Goal: Task Accomplishment & Management: Manage account settings

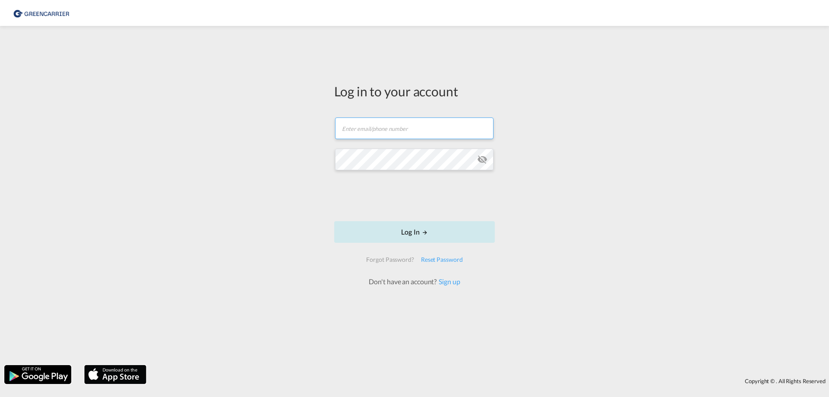
type input "[EMAIL_ADDRESS][DOMAIN_NAME]"
click at [389, 227] on button "Log In" at bounding box center [414, 232] width 161 height 22
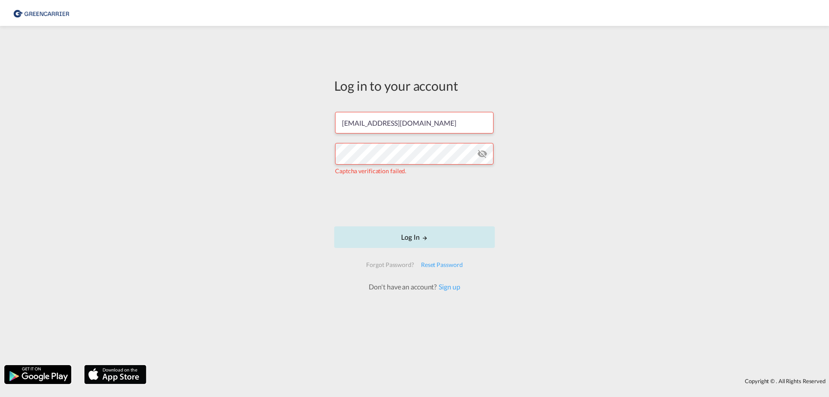
click at [389, 231] on button "Log In" at bounding box center [414, 237] width 161 height 22
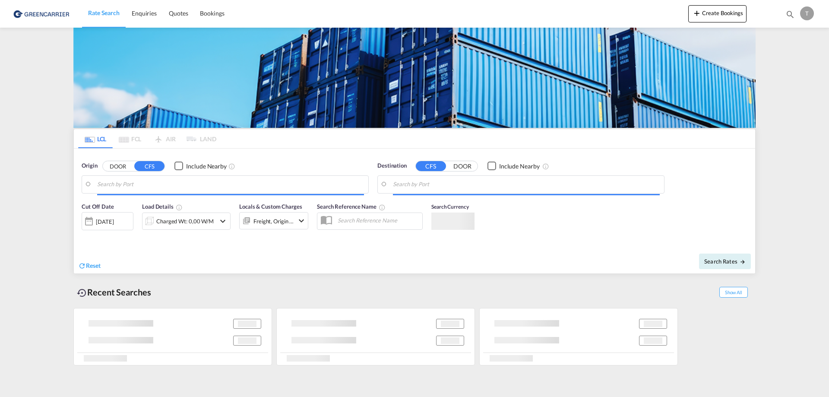
type input "[GEOGRAPHIC_DATA], BEANR"
type input "[GEOGRAPHIC_DATA], [GEOGRAPHIC_DATA], CATOR"
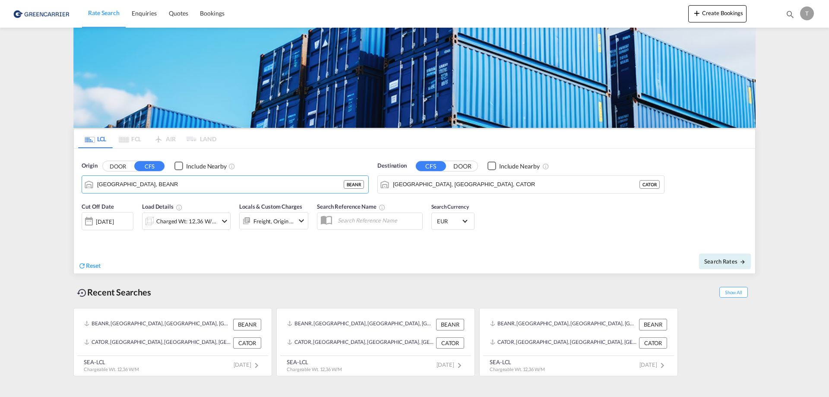
drag, startPoint x: 150, startPoint y: 183, endPoint x: 0, endPoint y: 169, distance: 150.4
click at [0, 169] on md-content "Rate Search Enquiries Quotes Bookings Create Bookings Bookings Quotes Enquiries…" at bounding box center [414, 198] width 829 height 397
click at [262, 181] on input "[GEOGRAPHIC_DATA], BEANR" at bounding box center [230, 184] width 267 height 13
click at [363, 184] on button "Clear Input" at bounding box center [359, 184] width 13 height 13
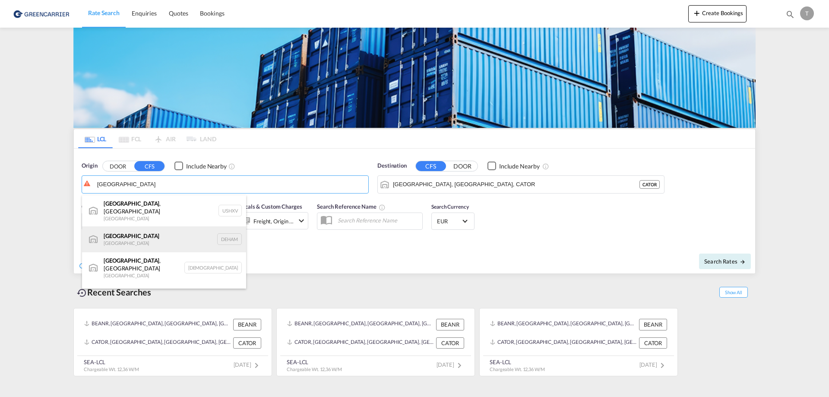
click at [118, 237] on div "[GEOGRAPHIC_DATA] [GEOGRAPHIC_DATA] DEHAM" at bounding box center [164, 239] width 164 height 26
type input "[GEOGRAPHIC_DATA], [GEOGRAPHIC_DATA]"
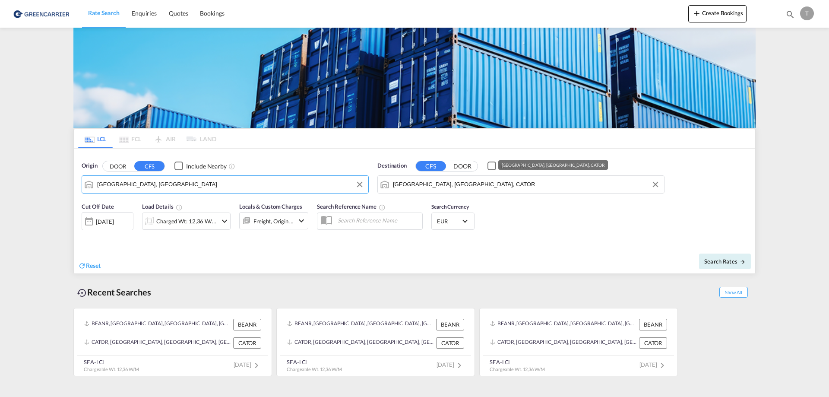
drag, startPoint x: 654, startPoint y: 191, endPoint x: 659, endPoint y: 188, distance: 5.6
click at [658, 189] on md-autocomplete-wrap "[GEOGRAPHIC_DATA], [GEOGRAPHIC_DATA], CATOR" at bounding box center [526, 186] width 267 height 17
click at [658, 187] on md-icon "Clear Input" at bounding box center [654, 184] width 9 height 9
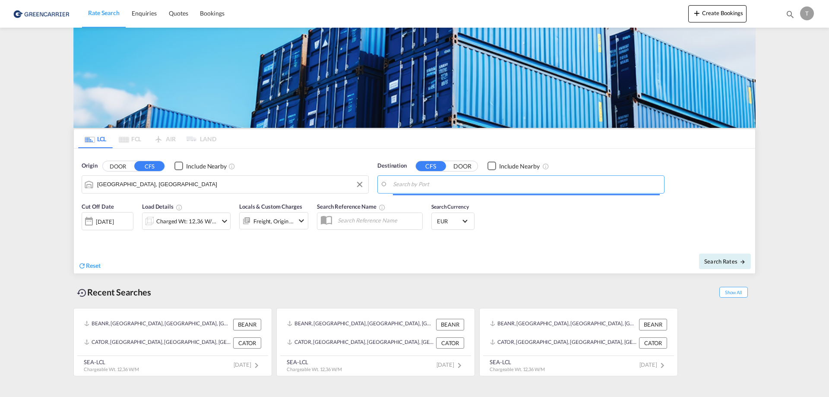
click at [574, 188] on input "Search by Port" at bounding box center [526, 184] width 267 height 13
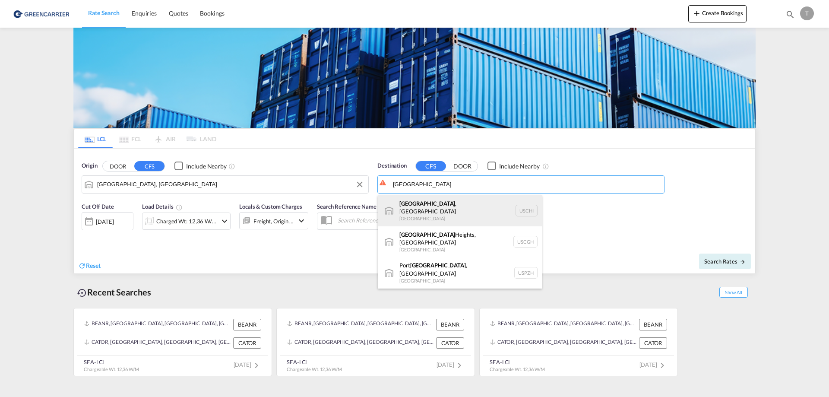
click at [464, 215] on div "[GEOGRAPHIC_DATA] , [GEOGRAPHIC_DATA] [GEOGRAPHIC_DATA] [GEOGRAPHIC_DATA]" at bounding box center [460, 210] width 164 height 31
type input "[GEOGRAPHIC_DATA], [GEOGRAPHIC_DATA], USCHI"
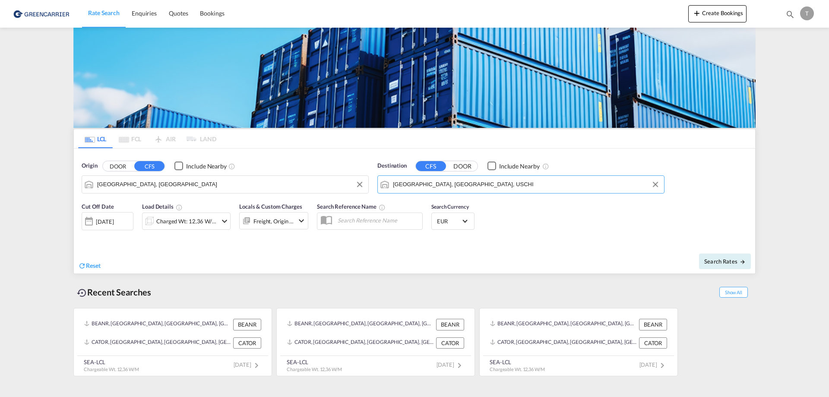
click at [114, 221] on div "[DATE]" at bounding box center [105, 222] width 18 height 8
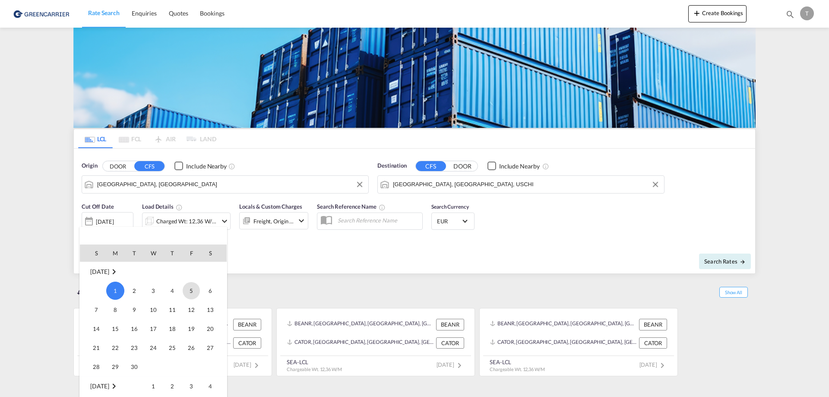
drag, startPoint x: 192, startPoint y: 293, endPoint x: 186, endPoint y: 291, distance: 6.3
click at [192, 291] on span "5" at bounding box center [191, 290] width 17 height 17
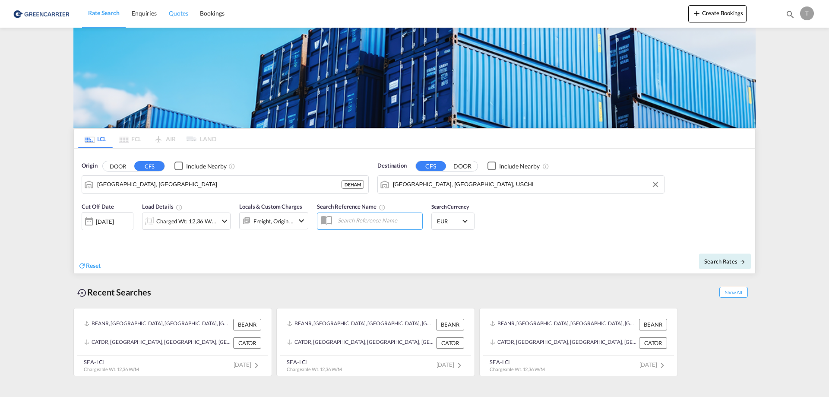
click at [170, 8] on link "Quotes" at bounding box center [178, 14] width 31 height 28
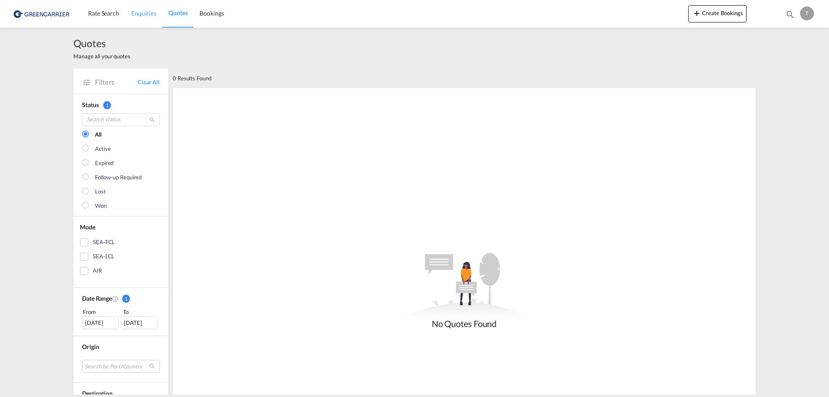
click at [147, 11] on span "Enquiries" at bounding box center [143, 12] width 25 height 7
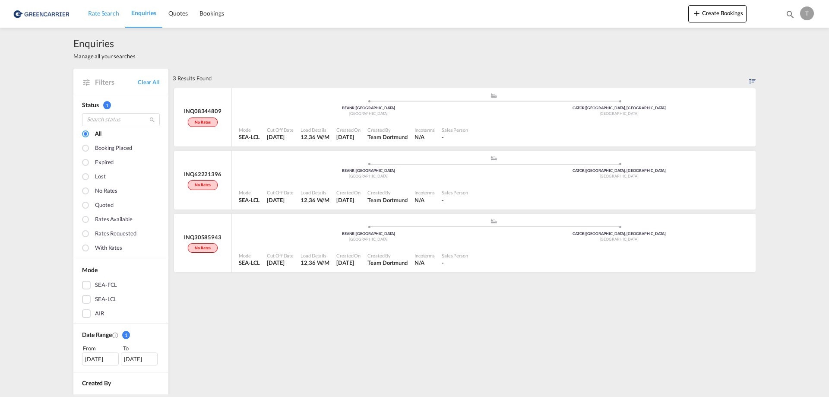
click at [85, 15] on link "Rate Search" at bounding box center [103, 14] width 43 height 28
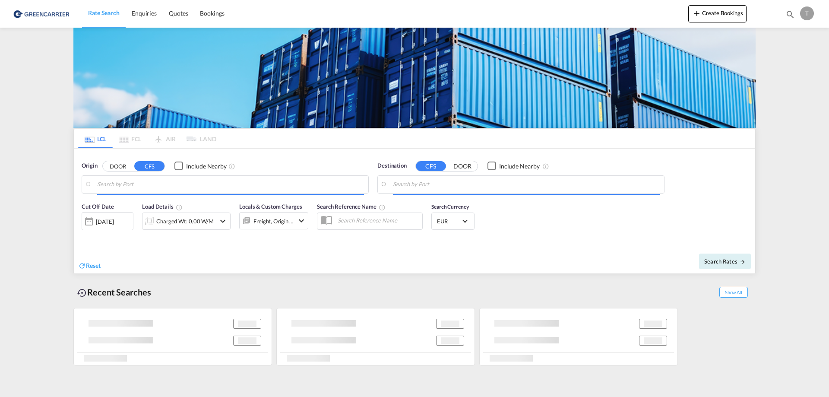
type input "[GEOGRAPHIC_DATA], BEANR"
type input "[GEOGRAPHIC_DATA], [GEOGRAPHIC_DATA], CATOR"
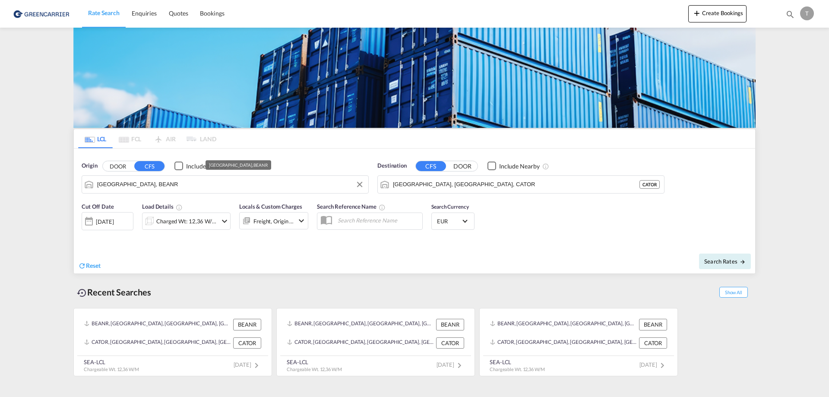
click at [169, 184] on input "[GEOGRAPHIC_DATA], BEANR" at bounding box center [230, 184] width 267 height 13
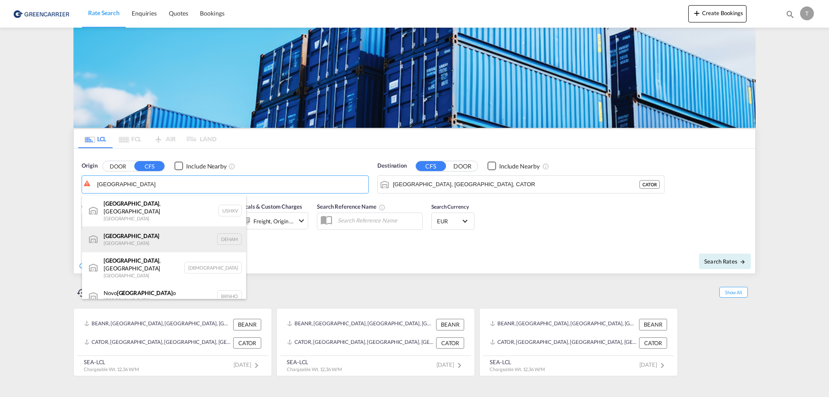
click at [149, 227] on div "[GEOGRAPHIC_DATA] [GEOGRAPHIC_DATA] DEHAM" at bounding box center [164, 239] width 164 height 26
type input "[GEOGRAPHIC_DATA], [GEOGRAPHIC_DATA]"
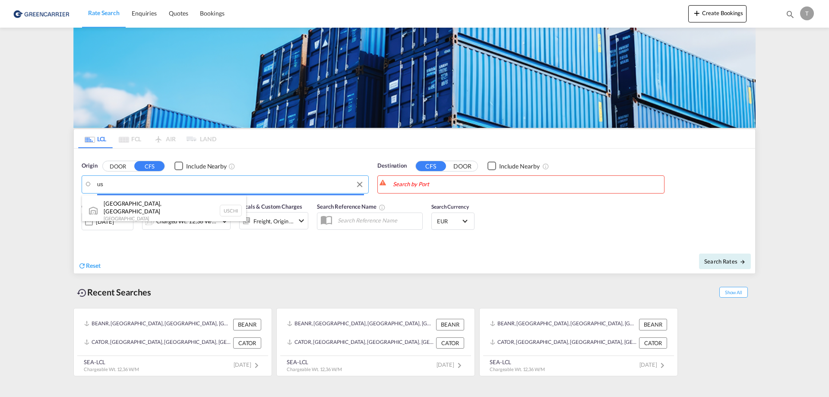
type input "u"
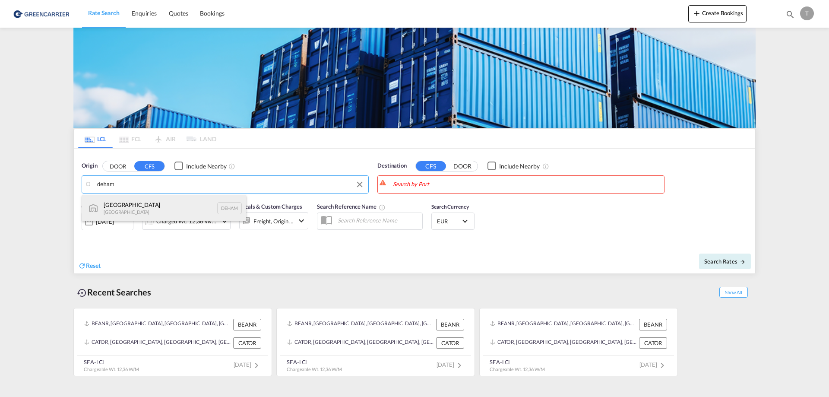
click at [170, 195] on div "[GEOGRAPHIC_DATA] [GEOGRAPHIC_DATA] DEHAM" at bounding box center [164, 208] width 164 height 26
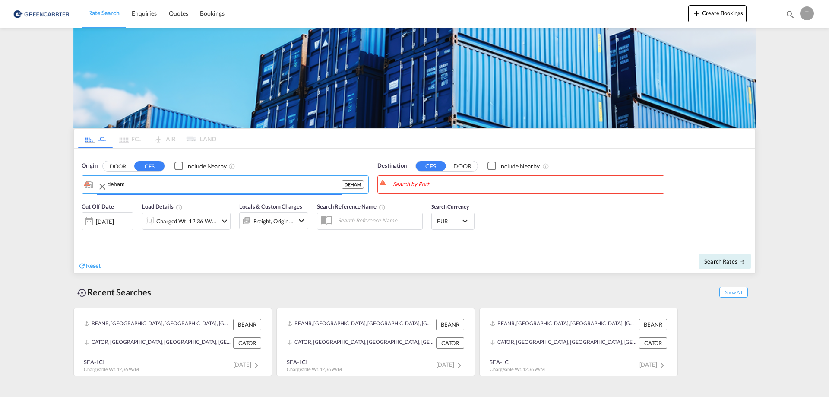
type input "[GEOGRAPHIC_DATA], [GEOGRAPHIC_DATA]"
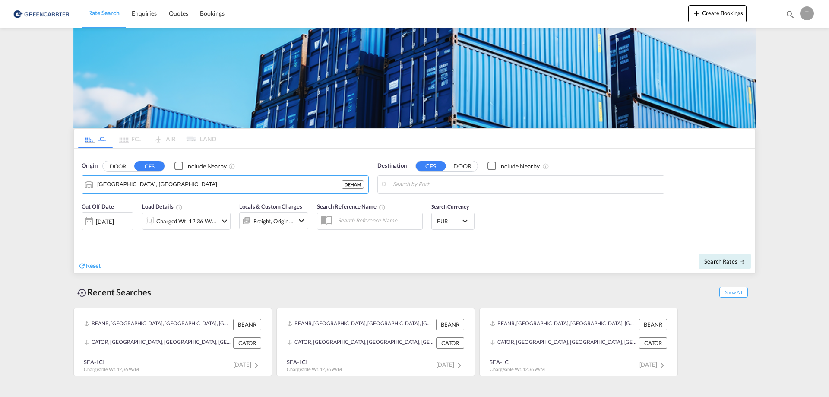
click at [438, 184] on body "Rate Search Enquiries Quotes Bookings Rate Search Enquiries" at bounding box center [414, 198] width 829 height 397
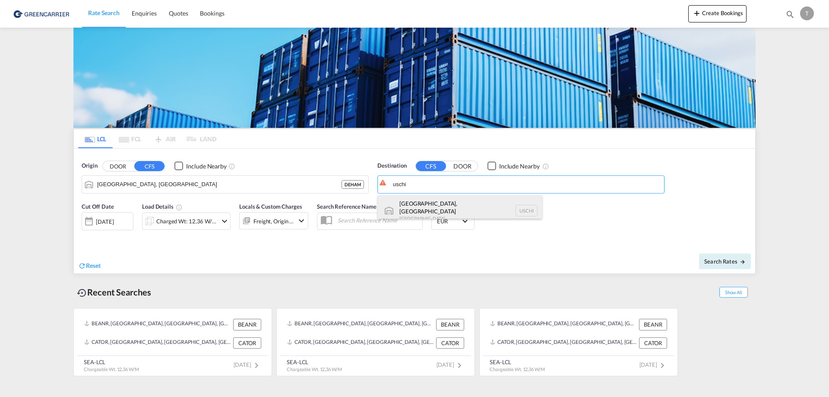
click at [424, 201] on div "[GEOGRAPHIC_DATA], [GEOGRAPHIC_DATA] [GEOGRAPHIC_DATA] [GEOGRAPHIC_DATA]" at bounding box center [460, 210] width 164 height 31
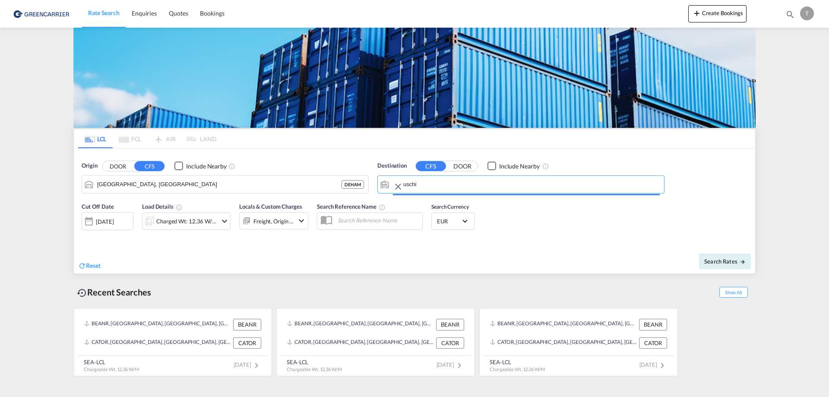
type input "[GEOGRAPHIC_DATA], [GEOGRAPHIC_DATA], USCHI"
click at [102, 224] on div "[DATE]" at bounding box center [105, 222] width 18 height 8
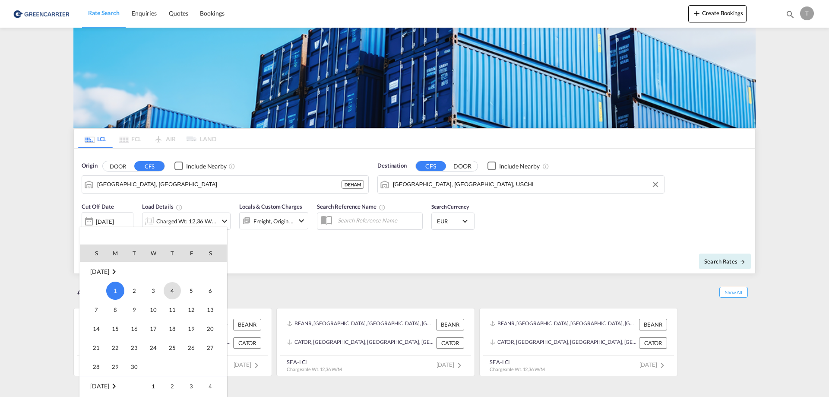
click at [176, 290] on span "4" at bounding box center [172, 290] width 17 height 17
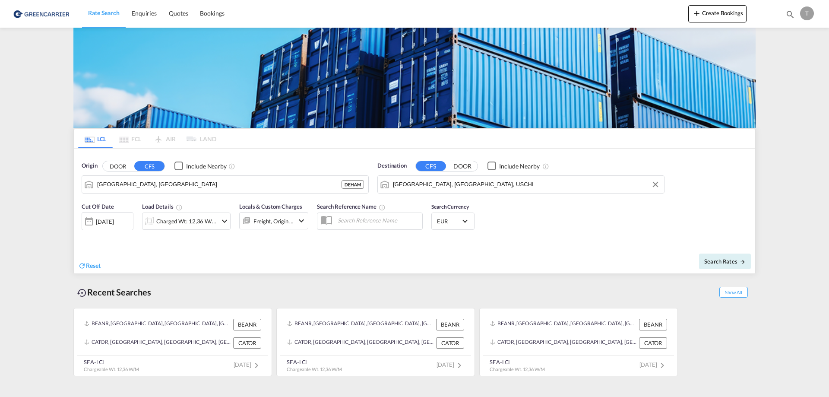
click at [221, 224] on md-icon "icon-chevron-down" at bounding box center [224, 221] width 10 height 10
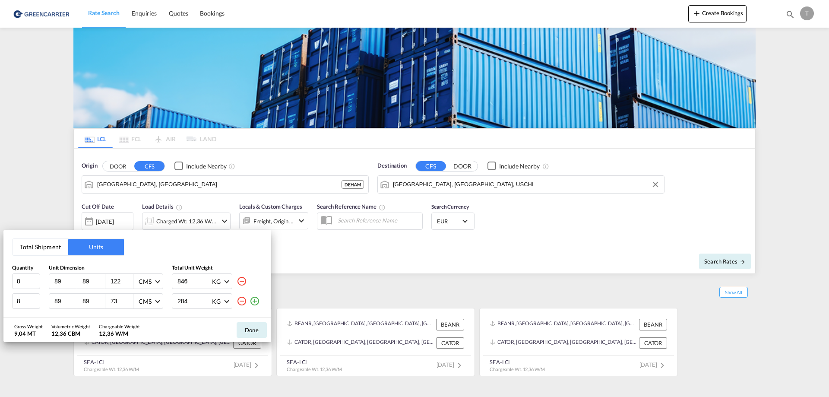
click at [241, 300] on md-icon "icon-minus-circle-outline" at bounding box center [241, 301] width 10 height 10
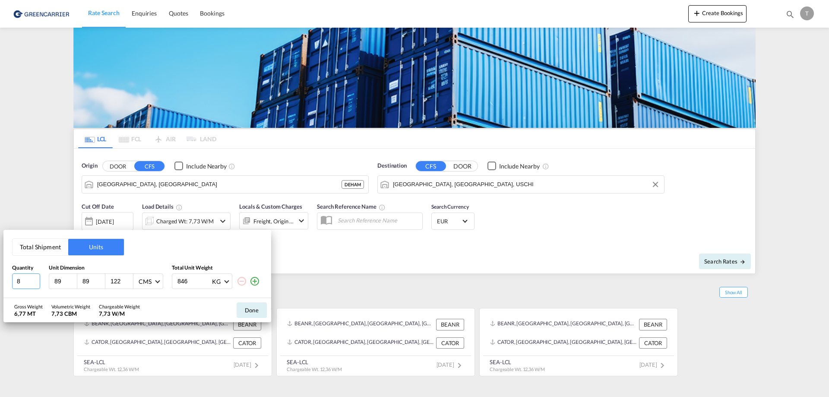
drag, startPoint x: 23, startPoint y: 283, endPoint x: 5, endPoint y: 286, distance: 18.5
click at [0, 285] on div "Total Shipment Units Quantity Unit Dimension Total Unit Weight 8 89 89 122 CMS …" at bounding box center [414, 198] width 829 height 397
type input "1"
type input "182"
type input "84"
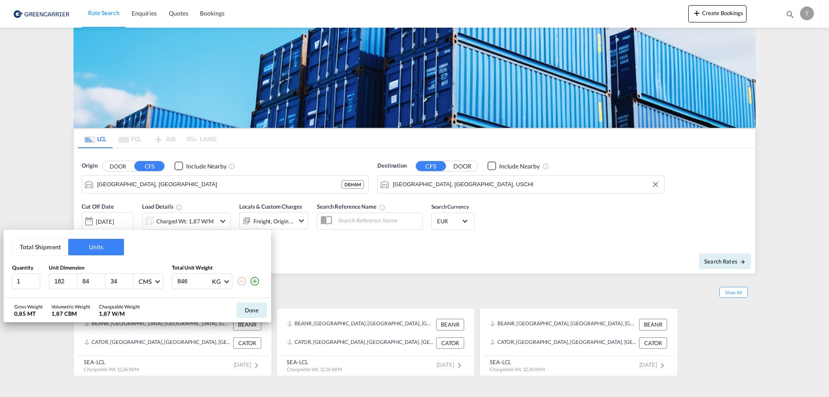
type input "34"
drag, startPoint x: 202, startPoint y: 278, endPoint x: 127, endPoint y: 296, distance: 76.7
click at [128, 295] on div "Total Shipment Units Quantity Unit Dimension Total Unit Weight 1 182 84 34 CMS …" at bounding box center [137, 264] width 268 height 68
type input "75"
click at [250, 307] on button "Done" at bounding box center [251, 310] width 30 height 16
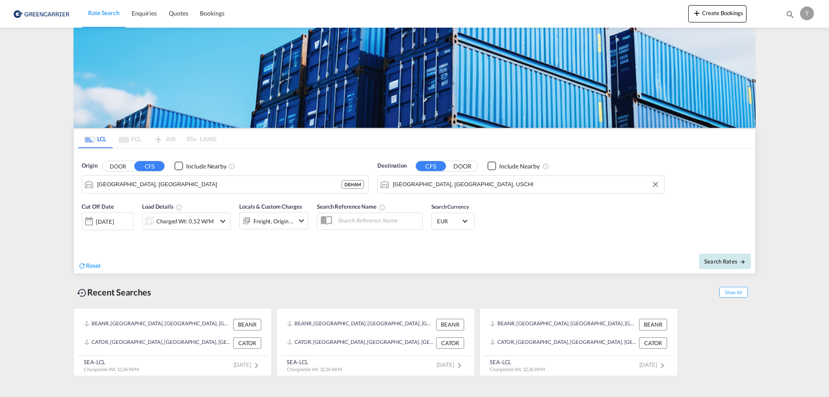
click at [711, 262] on span "Search Rates" at bounding box center [724, 261] width 41 height 7
type input "DEHAM to USCHI / [DATE]"
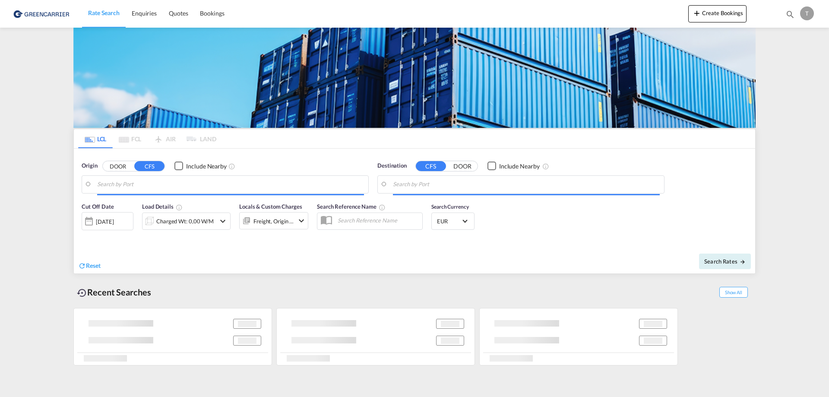
type input "[GEOGRAPHIC_DATA], [GEOGRAPHIC_DATA]"
type input "[GEOGRAPHIC_DATA], [GEOGRAPHIC_DATA], USCHI"
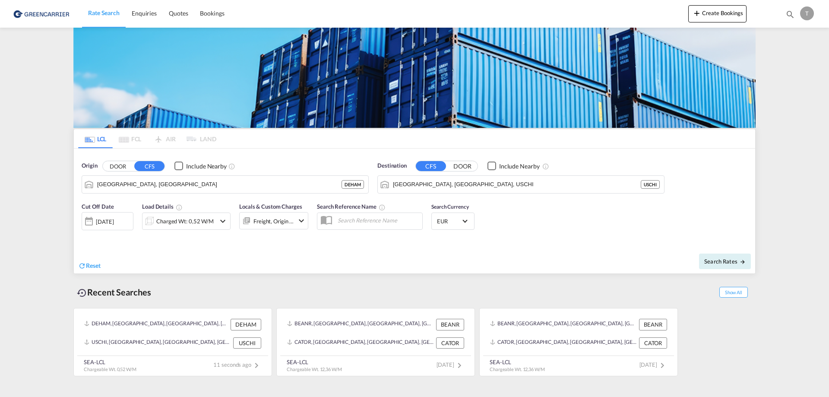
click at [118, 216] on div "[DATE]" at bounding box center [108, 221] width 52 height 18
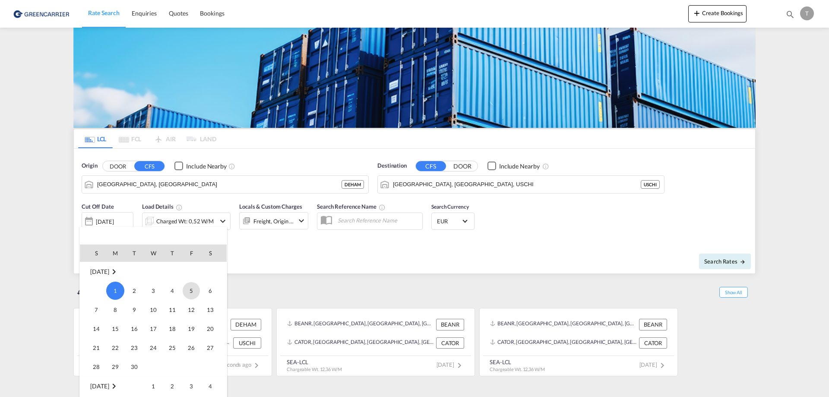
click at [188, 293] on span "5" at bounding box center [191, 290] width 17 height 17
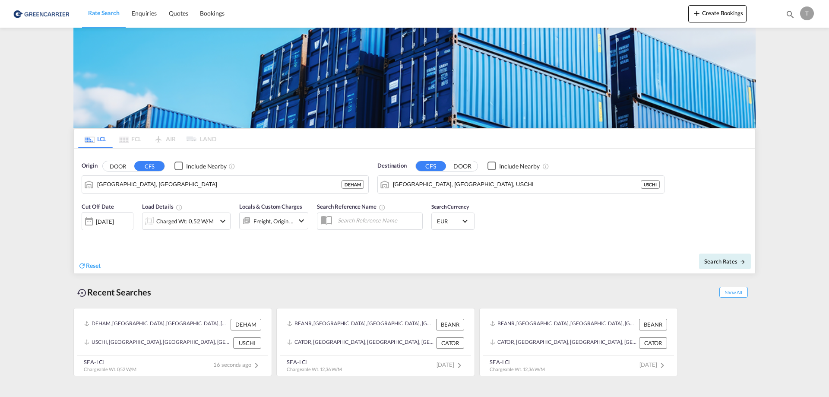
click at [202, 230] on div "Cut Off Date [DATE] [DATE] Load Details Charged Wt: 0,52 W/M Locals & Custom Ch…" at bounding box center [195, 219] width 227 height 35
click at [206, 220] on div "Charged Wt: 0,52 W/M" at bounding box center [184, 221] width 57 height 12
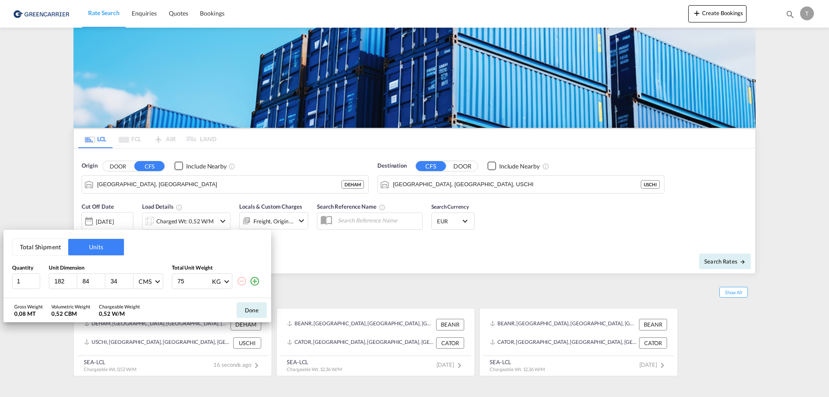
click at [333, 249] on div "Total Shipment Units Quantity Unit Dimension Total Unit Weight 1 182 84 34 CMS …" at bounding box center [414, 198] width 829 height 397
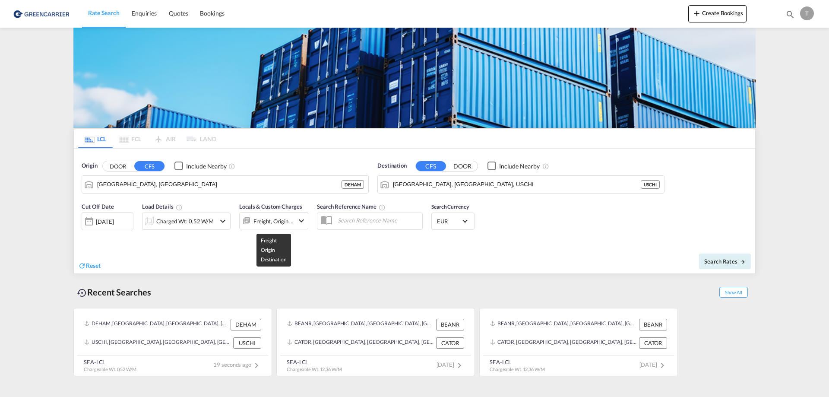
click at [292, 222] on div "Freight, Origin +1" at bounding box center [273, 221] width 41 height 12
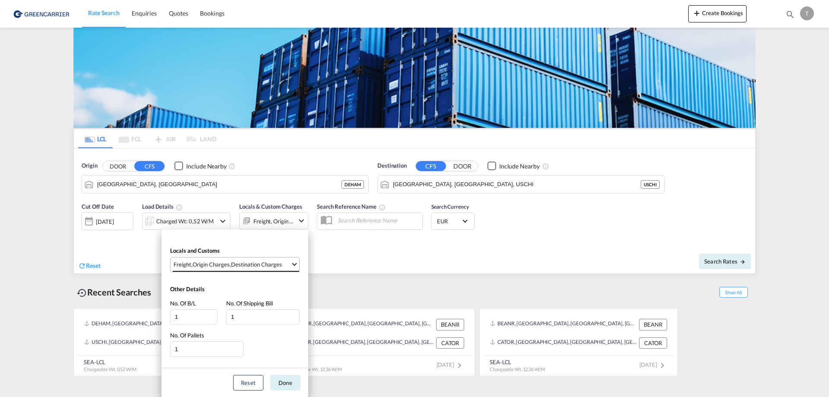
click at [284, 261] on span "Freight , Origin Charges , Destination Charges" at bounding box center [231, 264] width 117 height 8
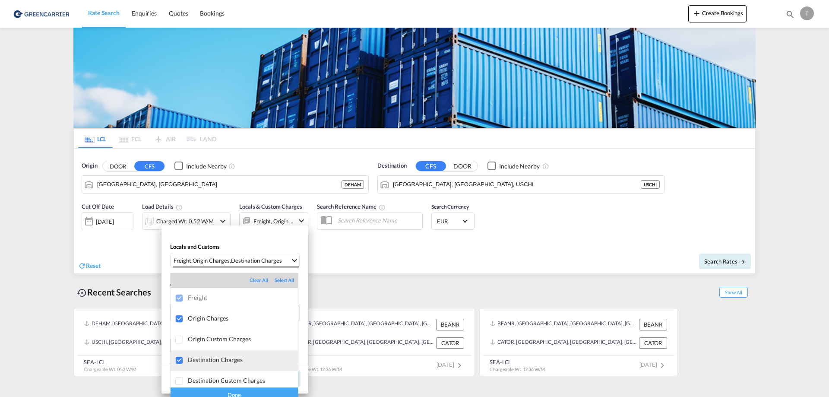
scroll to position [4, 0]
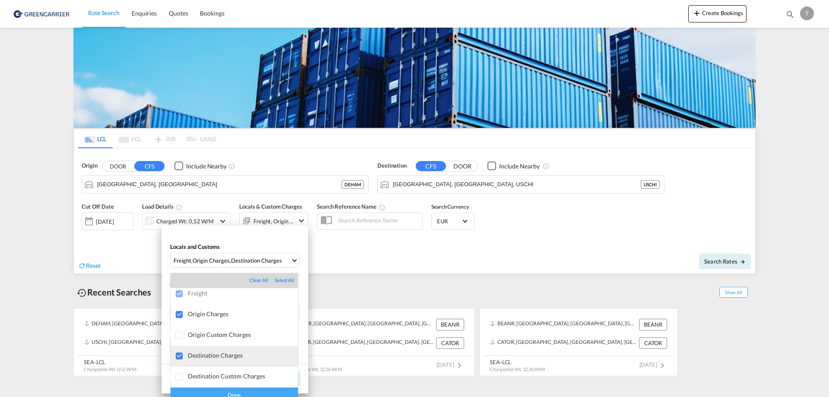
click at [211, 353] on div "Destination Charges" at bounding box center [243, 354] width 110 height 7
click at [236, 392] on div "Done" at bounding box center [233, 394] width 127 height 15
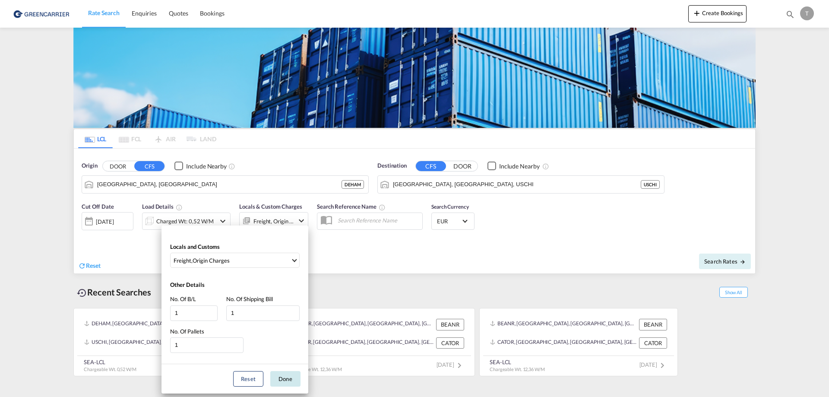
click at [290, 376] on button "Done" at bounding box center [285, 379] width 30 height 16
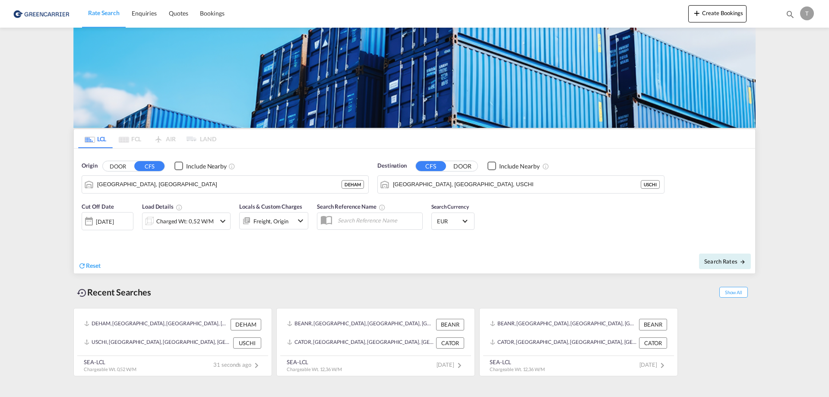
click at [372, 231] on div "Search Reference Name" at bounding box center [369, 219] width 114 height 43
click at [372, 216] on input "text" at bounding box center [377, 220] width 89 height 13
click at [722, 259] on span "Search Rates" at bounding box center [724, 261] width 41 height 7
type input "DEHAM to USCHI / [DATE]"
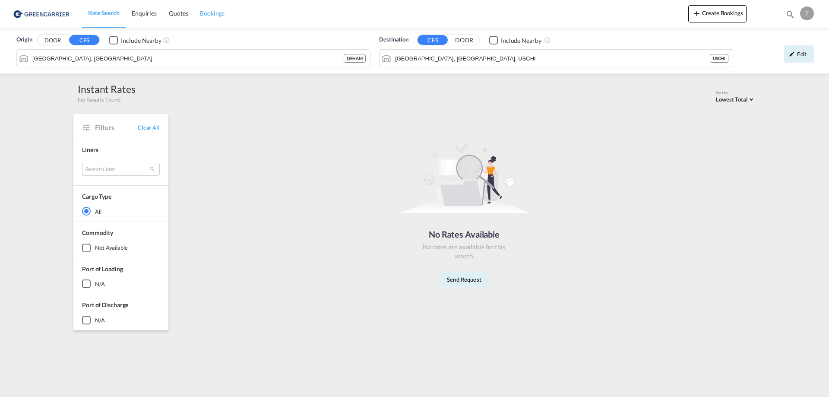
click at [207, 12] on span "Bookings" at bounding box center [212, 12] width 24 height 7
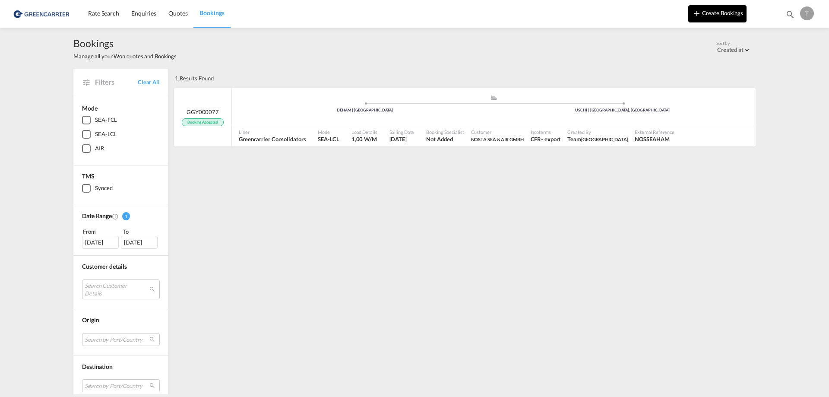
click at [707, 8] on button "Create Bookings" at bounding box center [717, 13] width 58 height 17
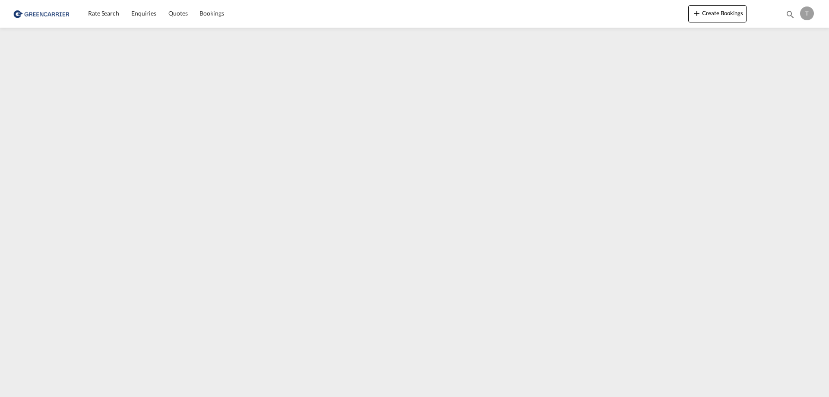
click at [57, 16] on img at bounding box center [42, 13] width 58 height 19
click at [213, 14] on span "Bookings" at bounding box center [211, 12] width 24 height 7
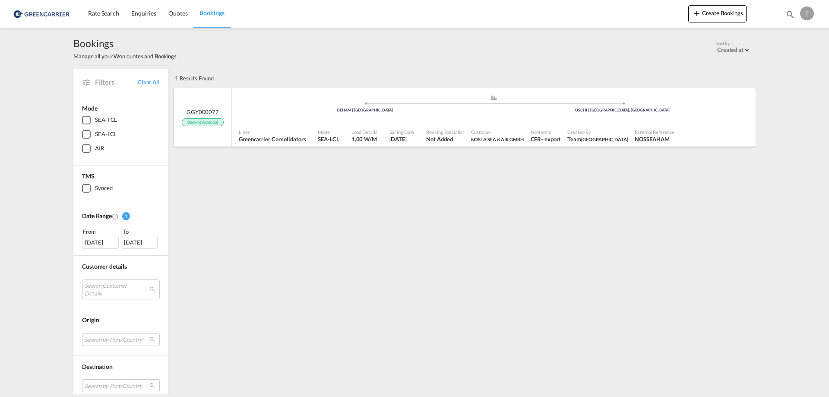
click at [343, 121] on div ".a{fill:#aaa8ad;} .a{fill:#aaa8ad;} DEHAM | [GEOGRAPHIC_DATA] USCHI | [GEOGRAPH…" at bounding box center [493, 109] width 523 height 28
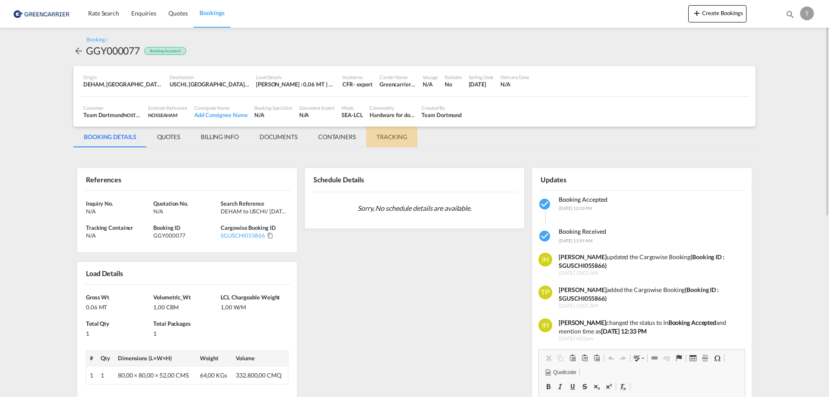
click at [388, 138] on md-tab-item "TRACKING" at bounding box center [391, 136] width 51 height 21
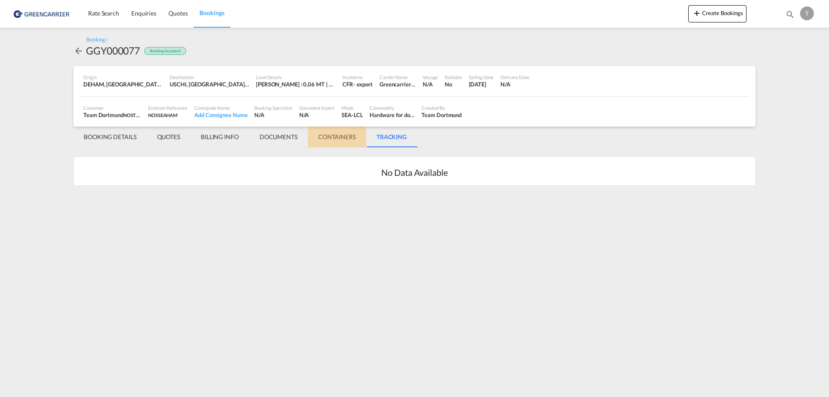
click at [354, 139] on md-tab-item "CONTAINERS" at bounding box center [337, 136] width 58 height 21
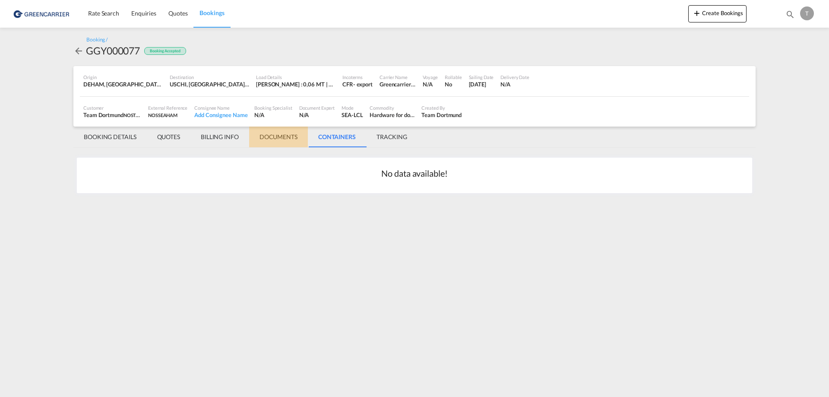
click at [275, 134] on md-tab-item "DOCUMENTS" at bounding box center [278, 136] width 59 height 21
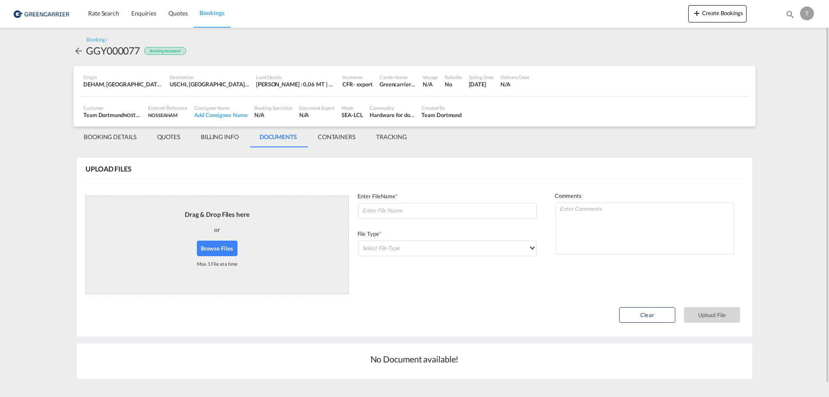
click at [211, 136] on md-tab-item "BILLING INFO" at bounding box center [219, 136] width 59 height 21
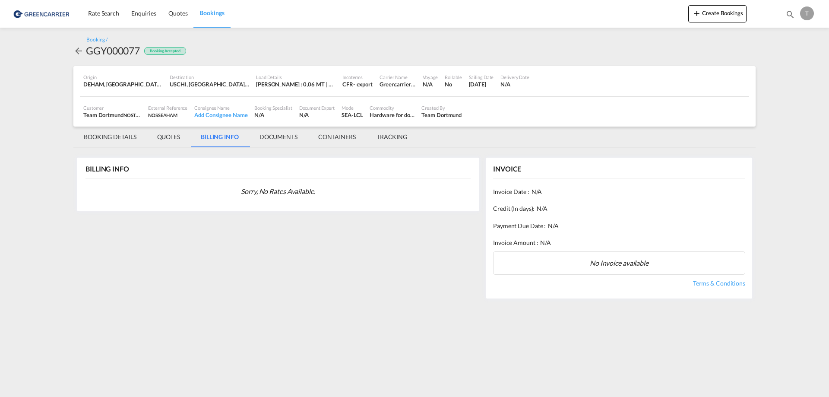
click at [161, 136] on md-tab-item "QUOTES" at bounding box center [169, 136] width 44 height 21
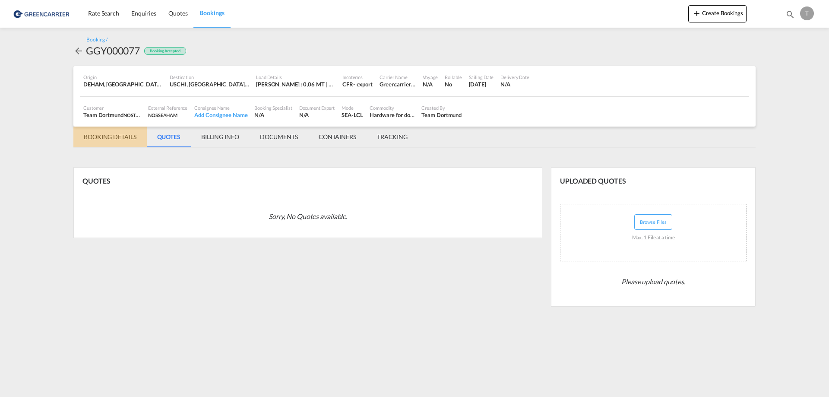
click at [107, 141] on md-tab-item "BOOKING DETAILS" at bounding box center [109, 136] width 73 height 21
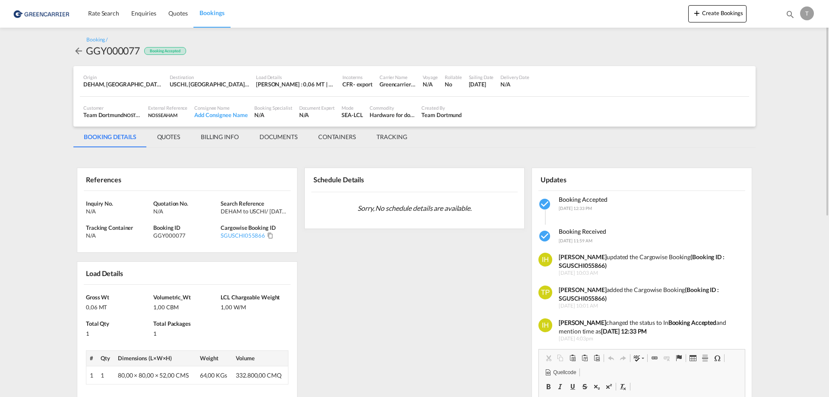
click at [394, 212] on span "Sorry, No schedule details are available." at bounding box center [414, 208] width 121 height 16
click at [399, 209] on span "Sorry, No schedule details are available." at bounding box center [414, 208] width 121 height 16
click at [392, 132] on md-tab-item "TRACKING" at bounding box center [391, 136] width 51 height 21
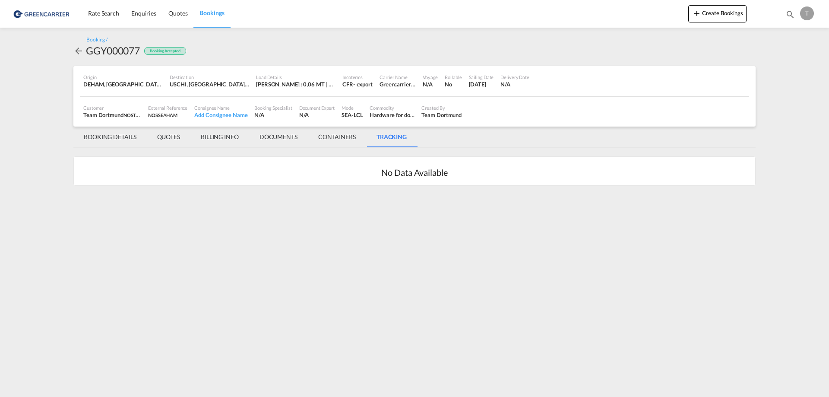
click at [415, 174] on h2 "No Data Available" at bounding box center [414, 172] width 66 height 12
click at [126, 133] on md-tab-item "BOOKING DETAILS" at bounding box center [109, 136] width 73 height 21
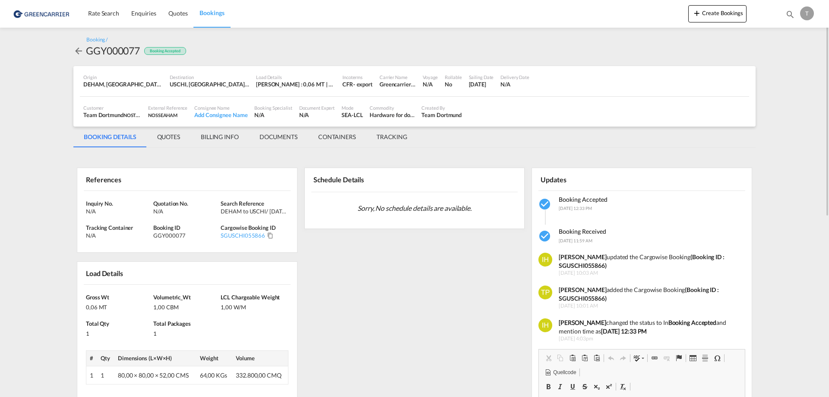
click at [808, 12] on div "T" at bounding box center [807, 13] width 14 height 14
click at [808, 12] on md-backdrop at bounding box center [414, 198] width 829 height 397
click at [80, 46] on md-icon "icon-arrow-left" at bounding box center [78, 51] width 10 height 10
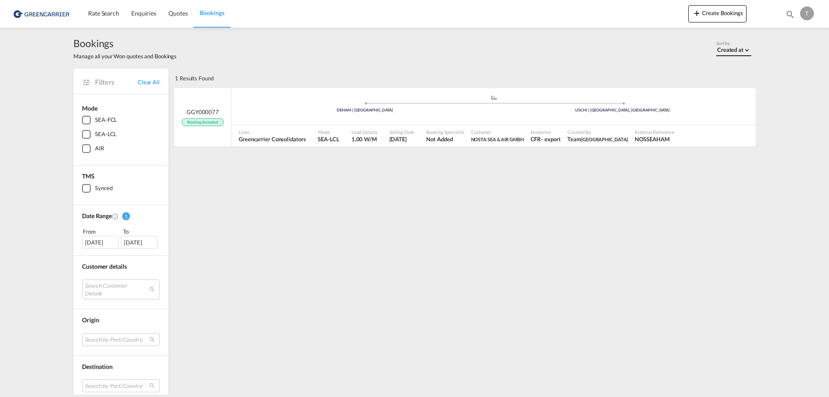
click at [722, 49] on div "Created at" at bounding box center [730, 49] width 26 height 7
click at [634, 62] on md-backdrop at bounding box center [414, 198] width 829 height 397
click at [495, 120] on div ".a{fill:#aaa8ad;} .a{fill:#aaa8ad;} DEHAM | [GEOGRAPHIC_DATA] USCHI | [GEOGRAPH…" at bounding box center [493, 108] width 523 height 26
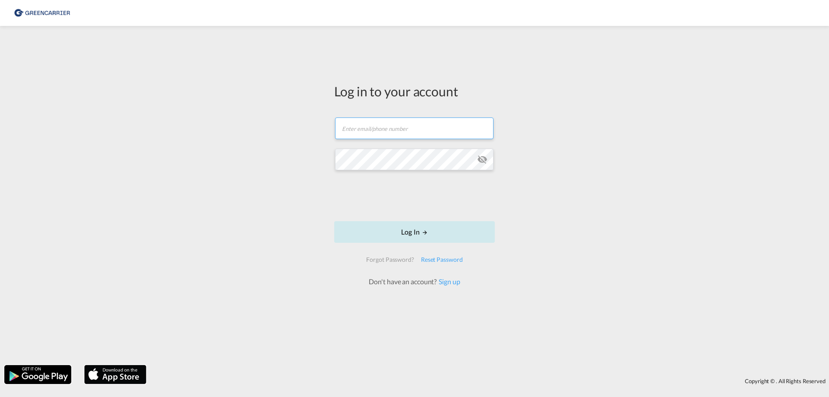
type input "[EMAIL_ADDRESS][DOMAIN_NAME]"
click at [382, 223] on button "Log In" at bounding box center [414, 232] width 161 height 22
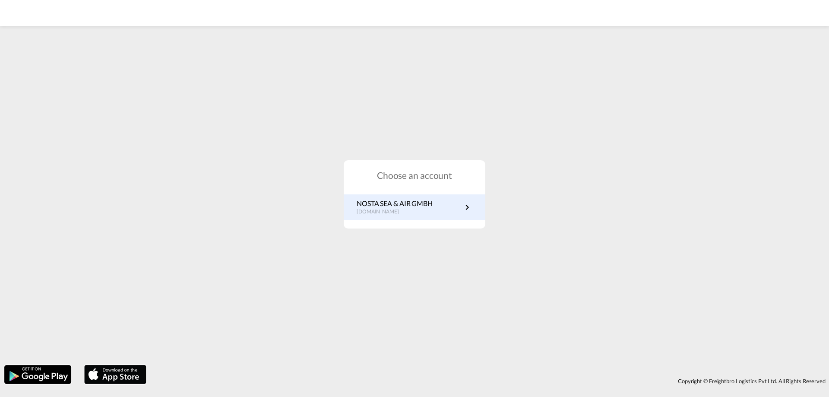
click at [423, 206] on p "NOSTA SEA & AIR GMBH" at bounding box center [394, 203] width 76 height 9
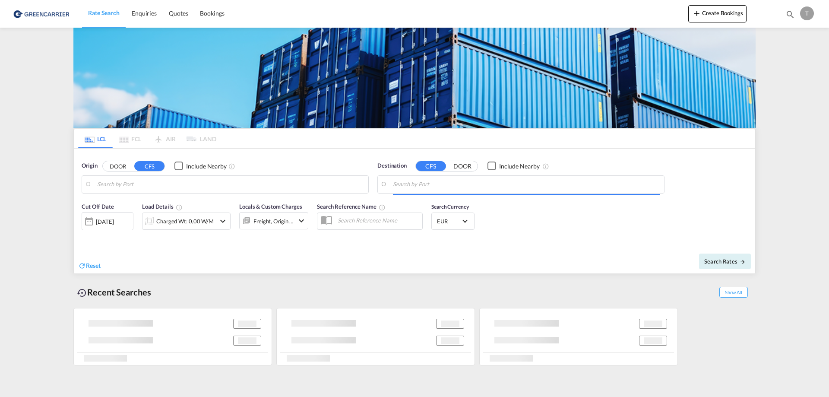
type input "[GEOGRAPHIC_DATA], [GEOGRAPHIC_DATA]"
type input "Chicago, IL, USCHI"
